Goal: Navigation & Orientation: Find specific page/section

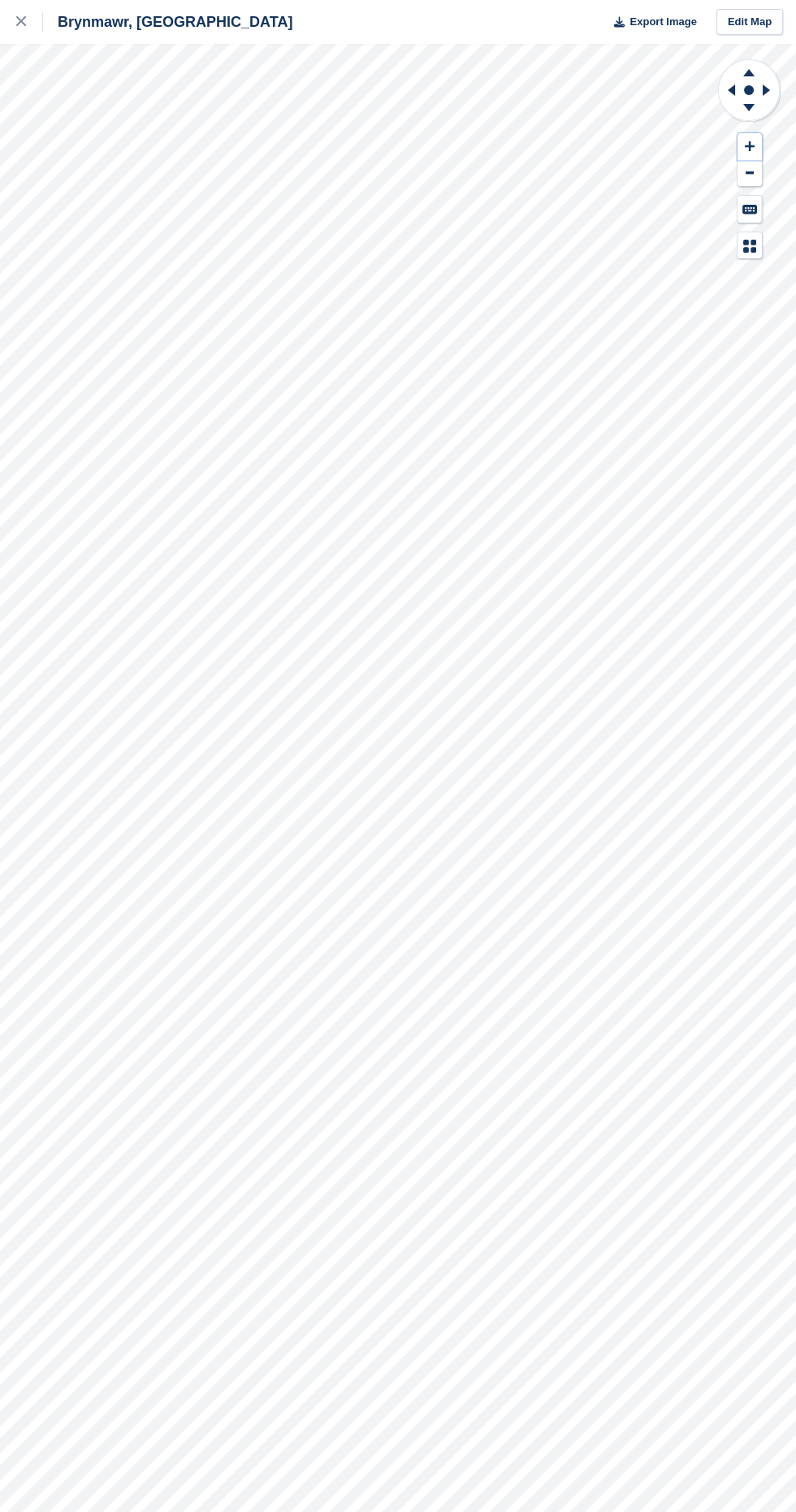
click at [750, 145] on icon at bounding box center [750, 146] width 10 height 10
click at [761, 138] on button at bounding box center [750, 147] width 25 height 27
click at [747, 139] on button at bounding box center [750, 147] width 25 height 27
click at [763, 144] on div at bounding box center [750, 159] width 64 height 201
click at [749, 107] on icon at bounding box center [749, 107] width 11 height 8
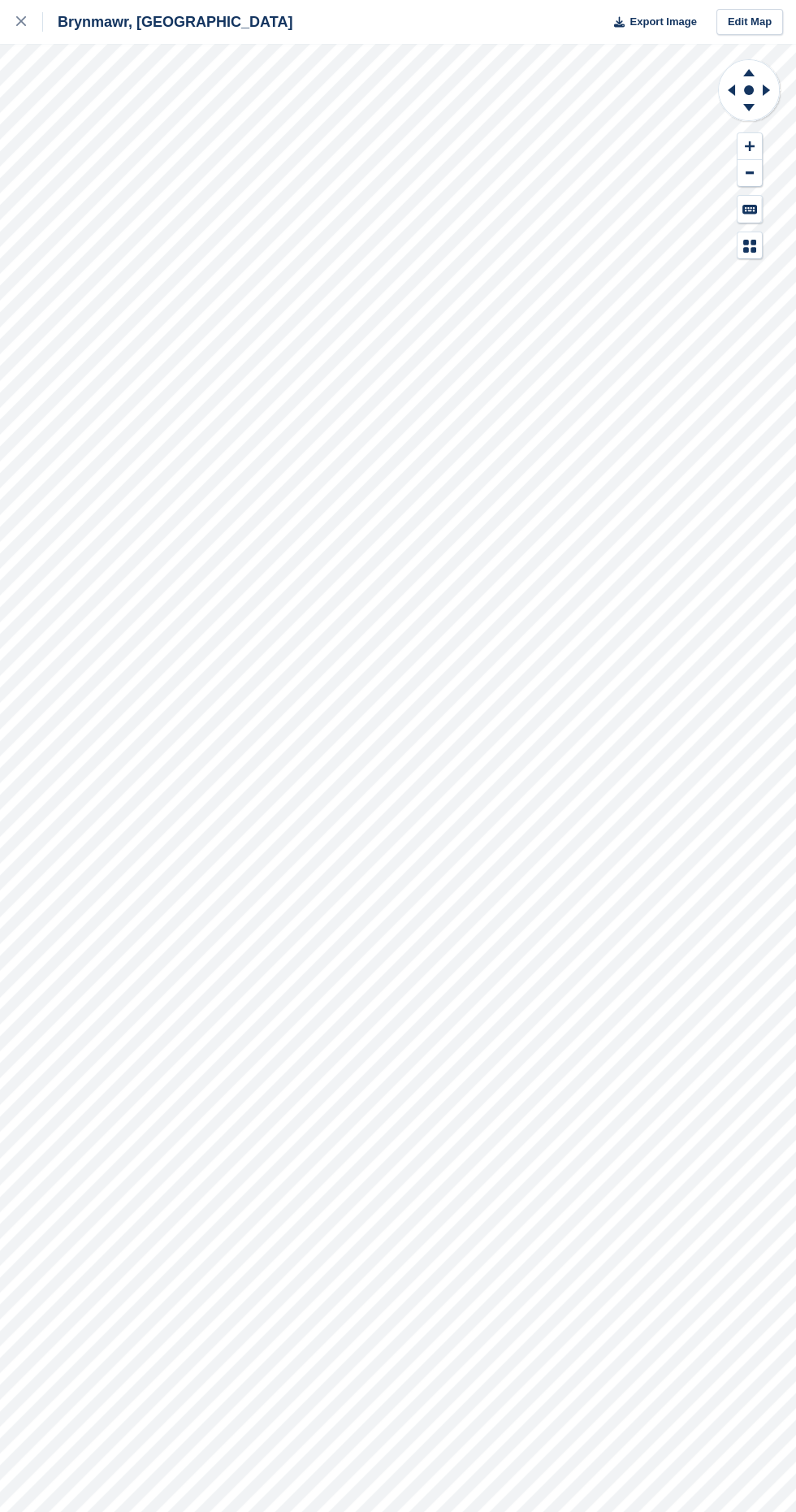
click at [778, 93] on icon at bounding box center [769, 90] width 20 height 42
